Goal: Information Seeking & Learning: Check status

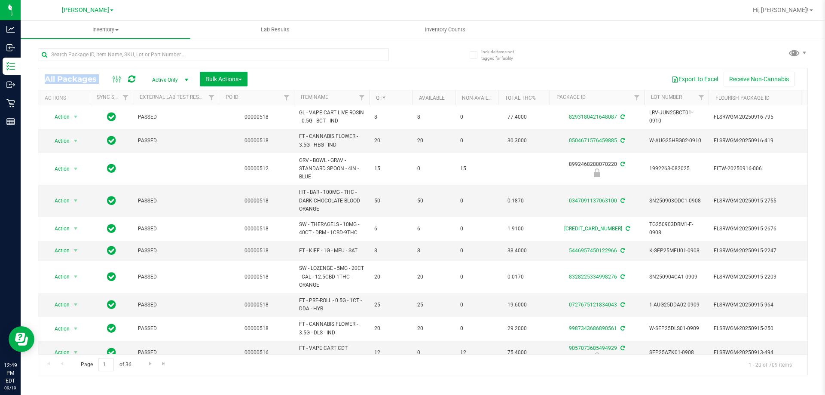
click at [152, 67] on div "All Packages Active Only Active Only Lab Samples Locked All External Internal B…" at bounding box center [423, 207] width 770 height 335
click at [152, 60] on input "text" at bounding box center [213, 54] width 351 height 13
click at [178, 52] on input "text" at bounding box center [213, 54] width 351 height 13
type input "tincture"
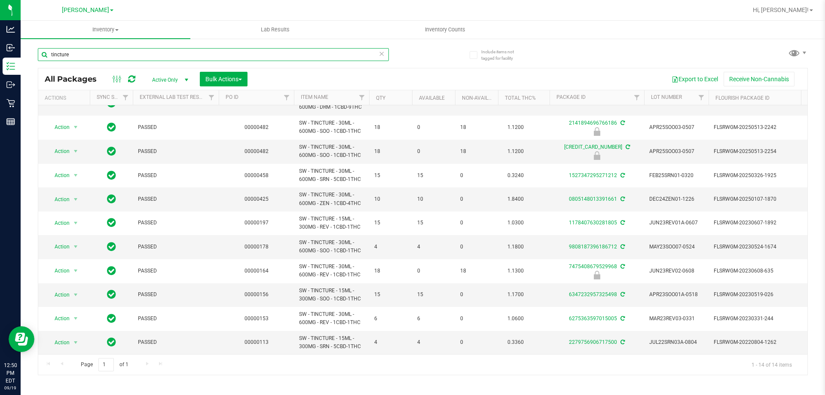
scroll to position [100, 0]
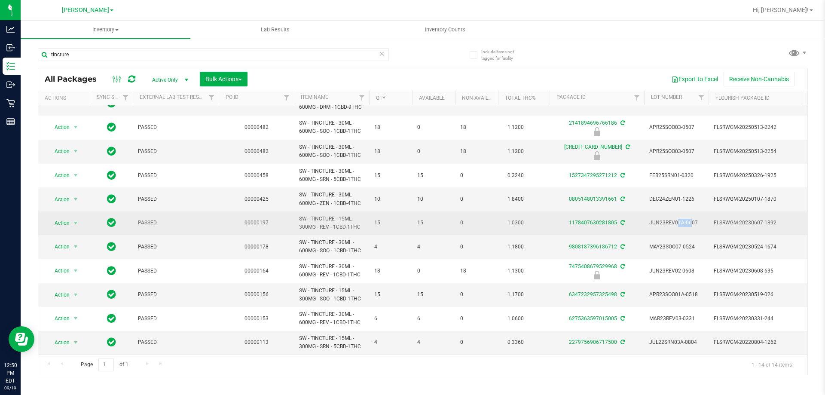
drag, startPoint x: 649, startPoint y: 216, endPoint x: 665, endPoint y: 213, distance: 16.1
click at [665, 219] on span "JUN23REV01A-0607" at bounding box center [676, 223] width 54 height 8
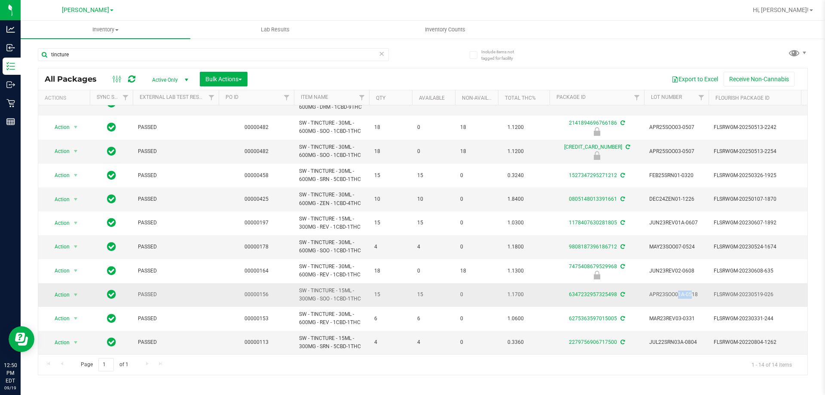
drag, startPoint x: 649, startPoint y: 288, endPoint x: 664, endPoint y: 287, distance: 14.6
click at [664, 287] on td "APR23SOO01A-0518" at bounding box center [676, 295] width 64 height 24
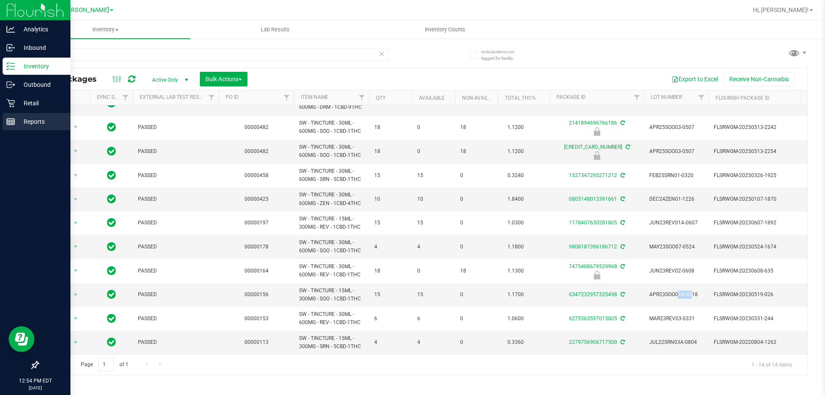
click at [19, 120] on p "Reports" at bounding box center [41, 121] width 52 height 10
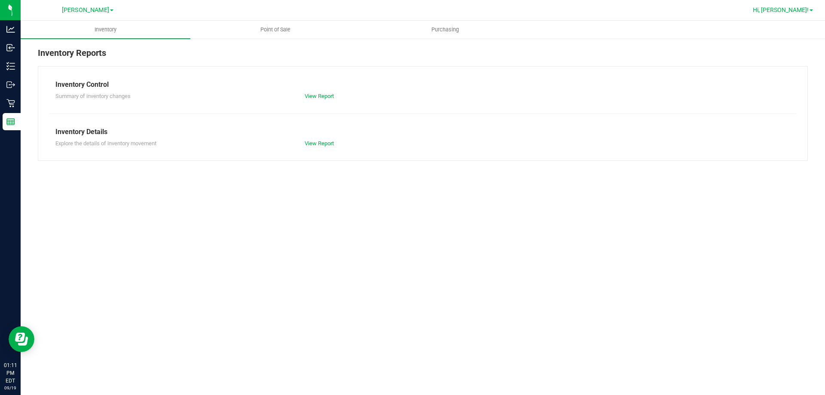
click at [811, 14] on link "Hi, [PERSON_NAME]!" at bounding box center [783, 10] width 67 height 9
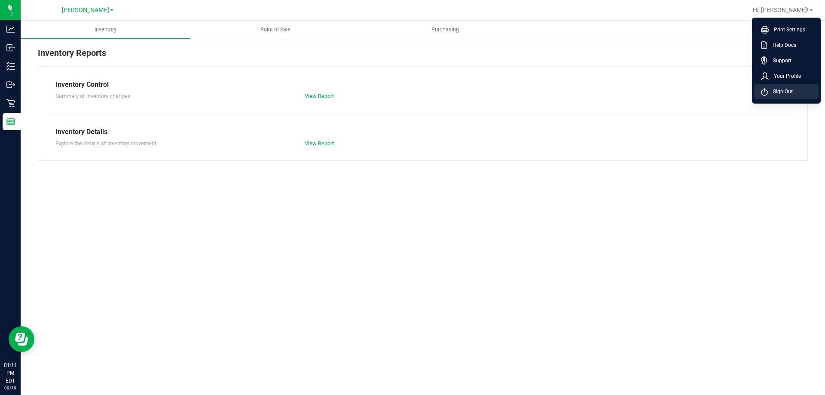
click at [780, 92] on span "Sign Out" at bounding box center [780, 91] width 25 height 9
